Goal: Navigation & Orientation: Understand site structure

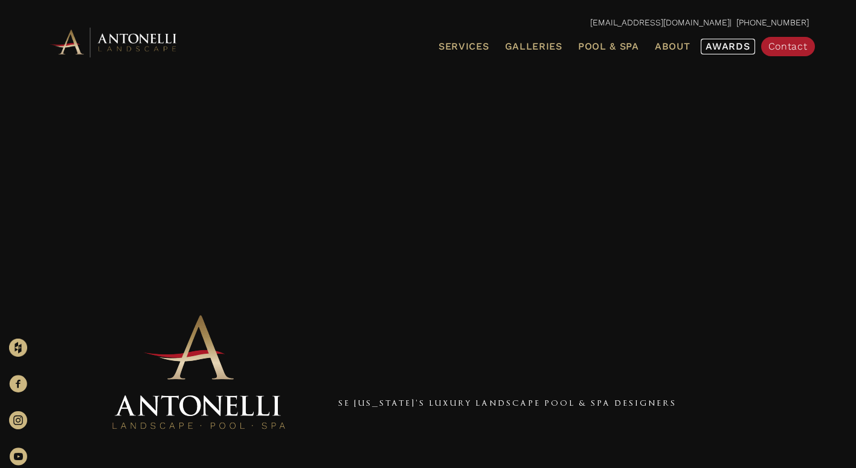
click at [722, 47] on span "Awards" at bounding box center [728, 45] width 44 height 11
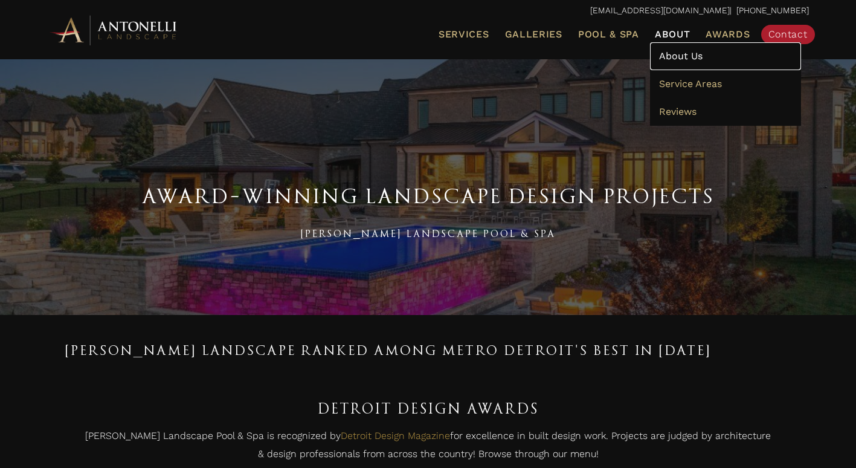
click at [686, 58] on span "About Us" at bounding box center [681, 55] width 44 height 11
